Goal: Browse casually

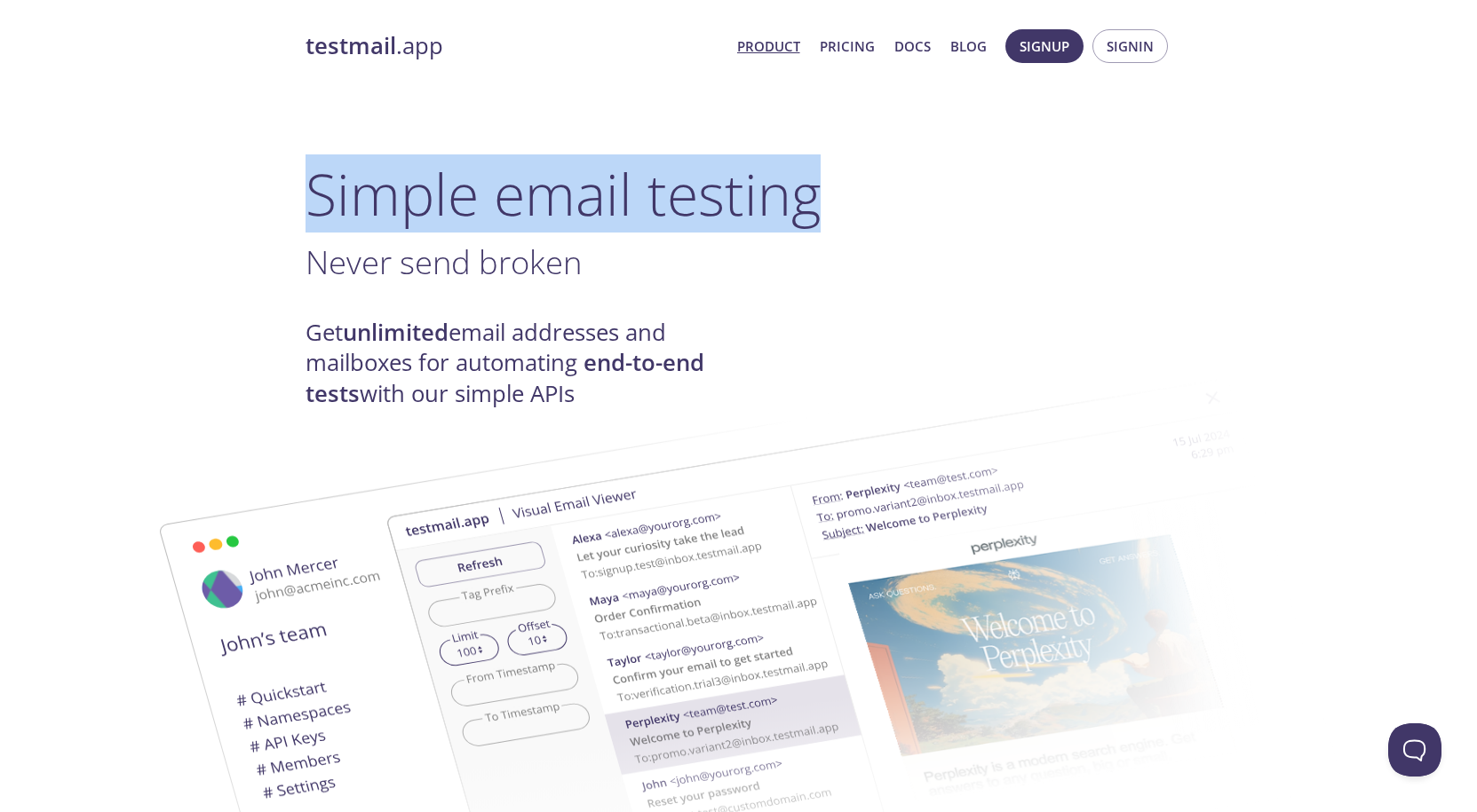
drag, startPoint x: 774, startPoint y: 231, endPoint x: 242, endPoint y: 189, distance: 533.7
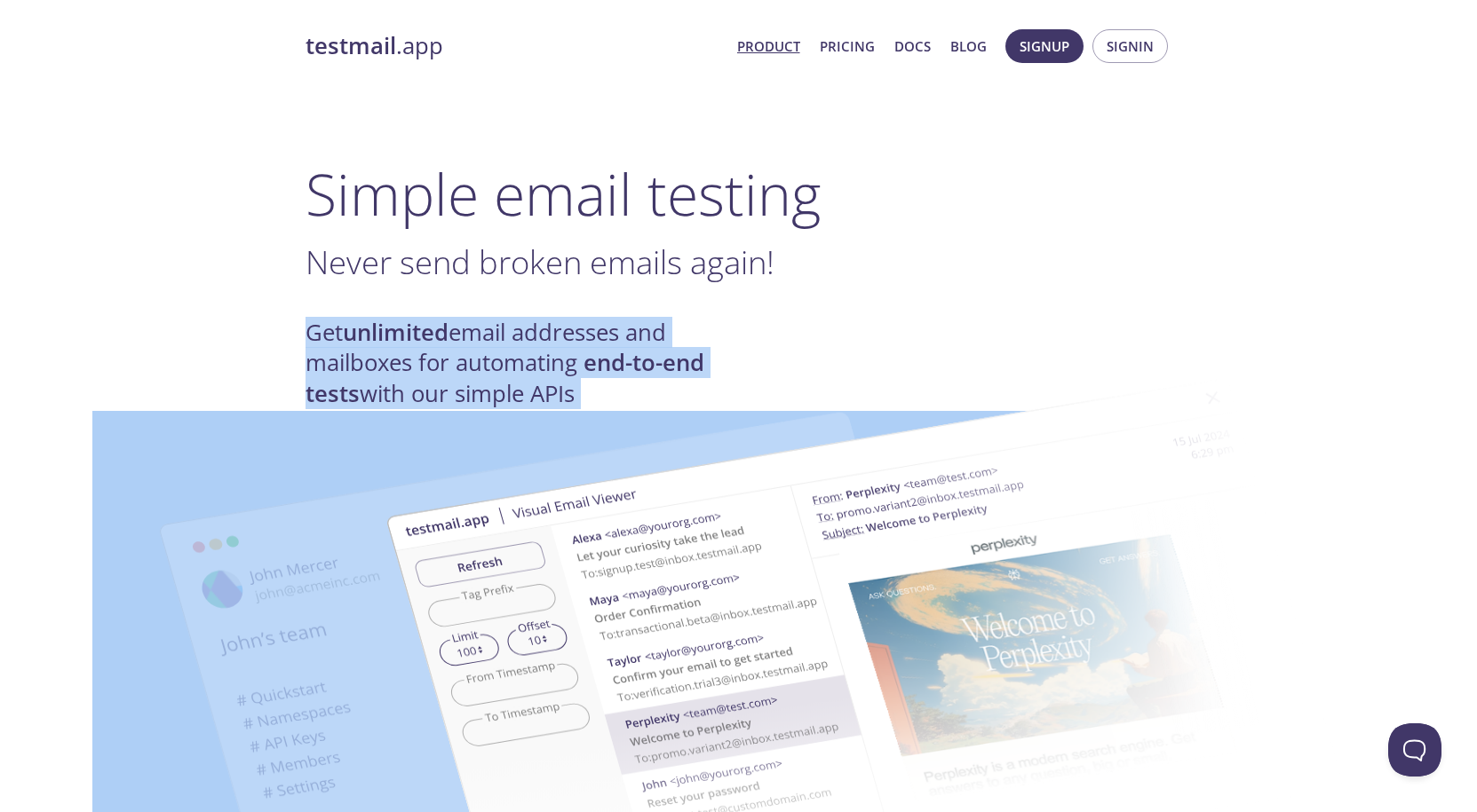
drag, startPoint x: 248, startPoint y: 320, endPoint x: 663, endPoint y: 374, distance: 418.5
click at [688, 349] on strong "end-to-end tests" at bounding box center [505, 377] width 399 height 61
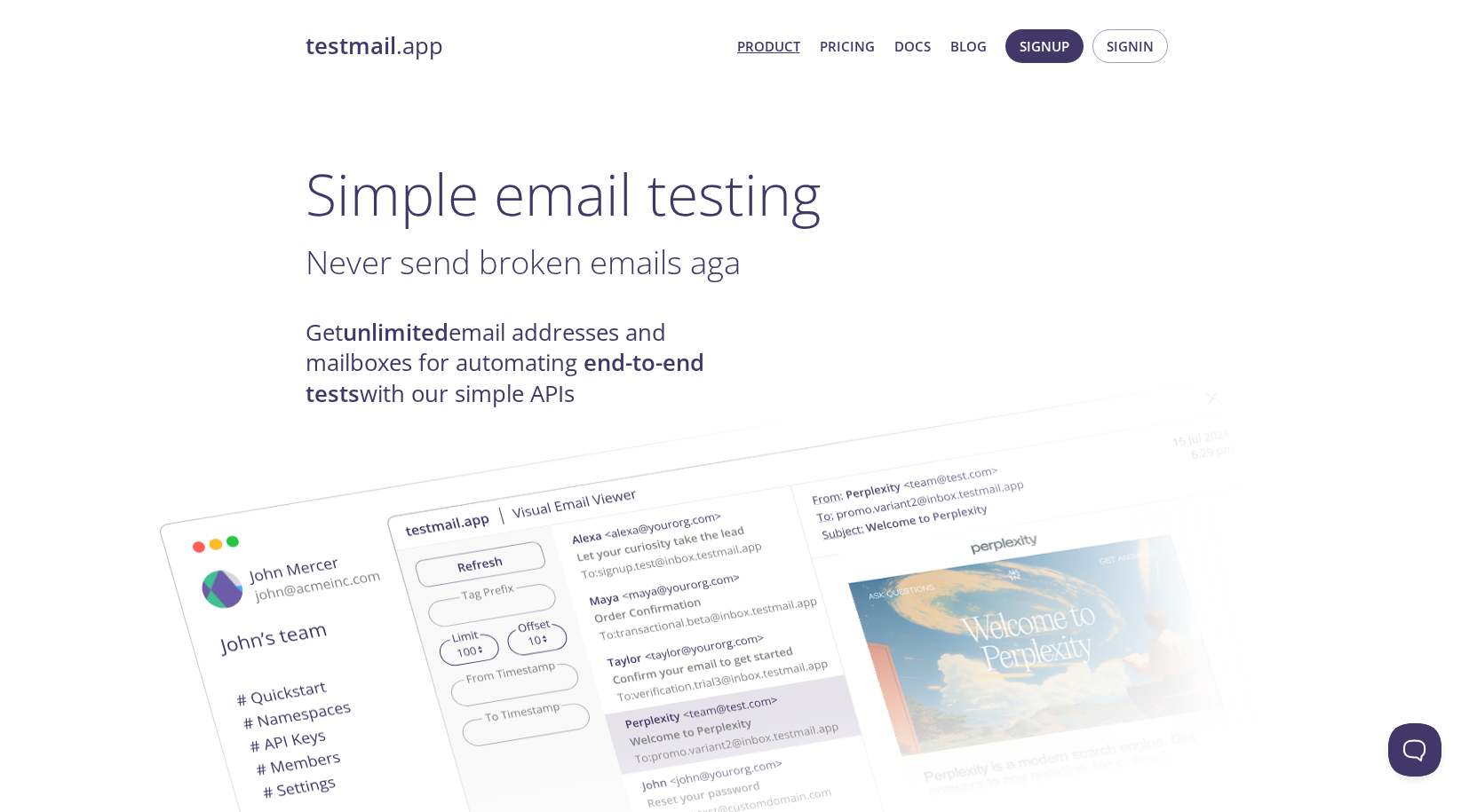
drag, startPoint x: 685, startPoint y: 321, endPoint x: 686, endPoint y: 349, distance: 28.0
click at [686, 349] on h4 "Get unlimited email addresses and mailboxes for automating end-to-end tests wit…" at bounding box center [522, 363] width 434 height 91
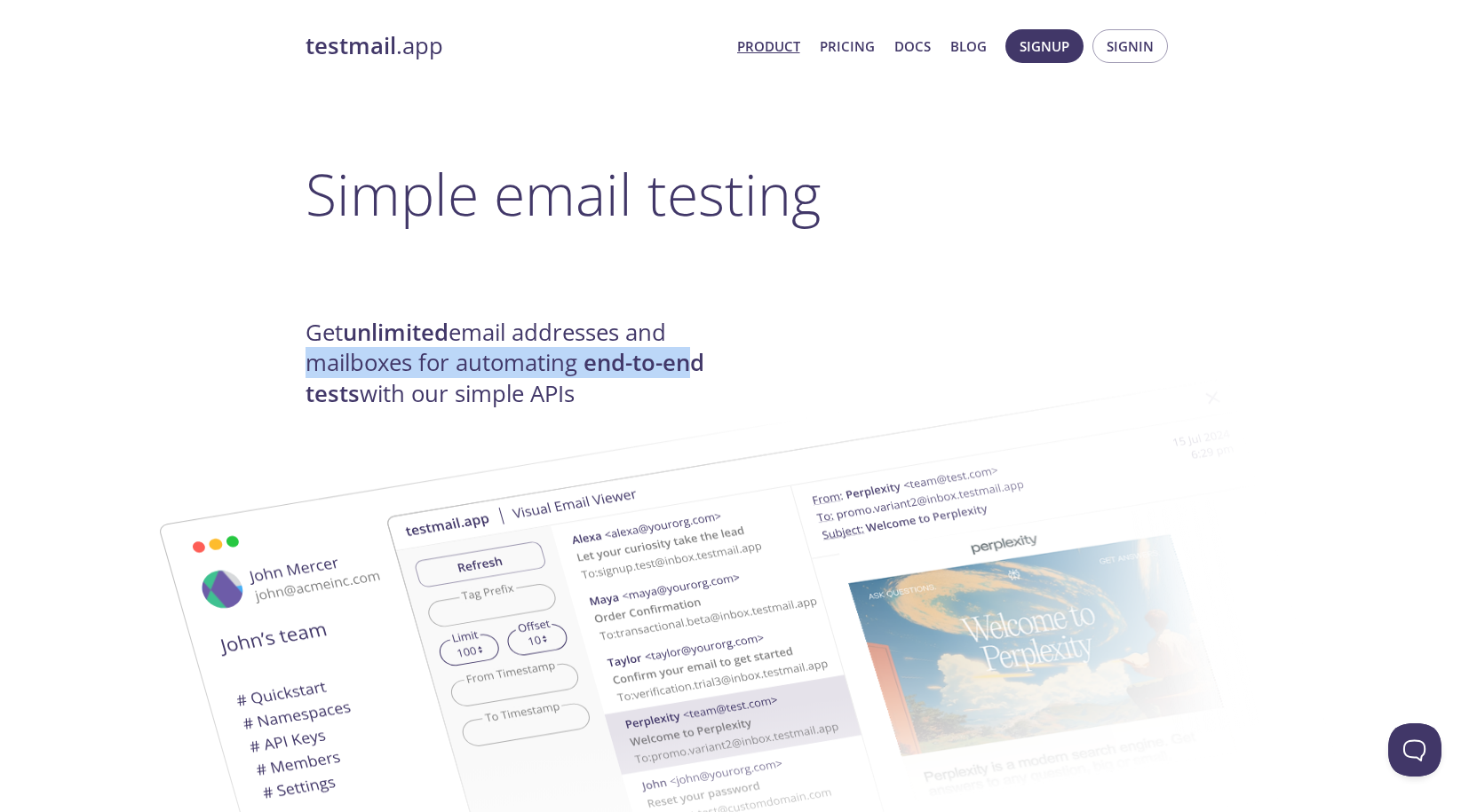
click at [655, 401] on img at bounding box center [864, 653] width 959 height 601
click at [629, 406] on img at bounding box center [864, 653] width 959 height 601
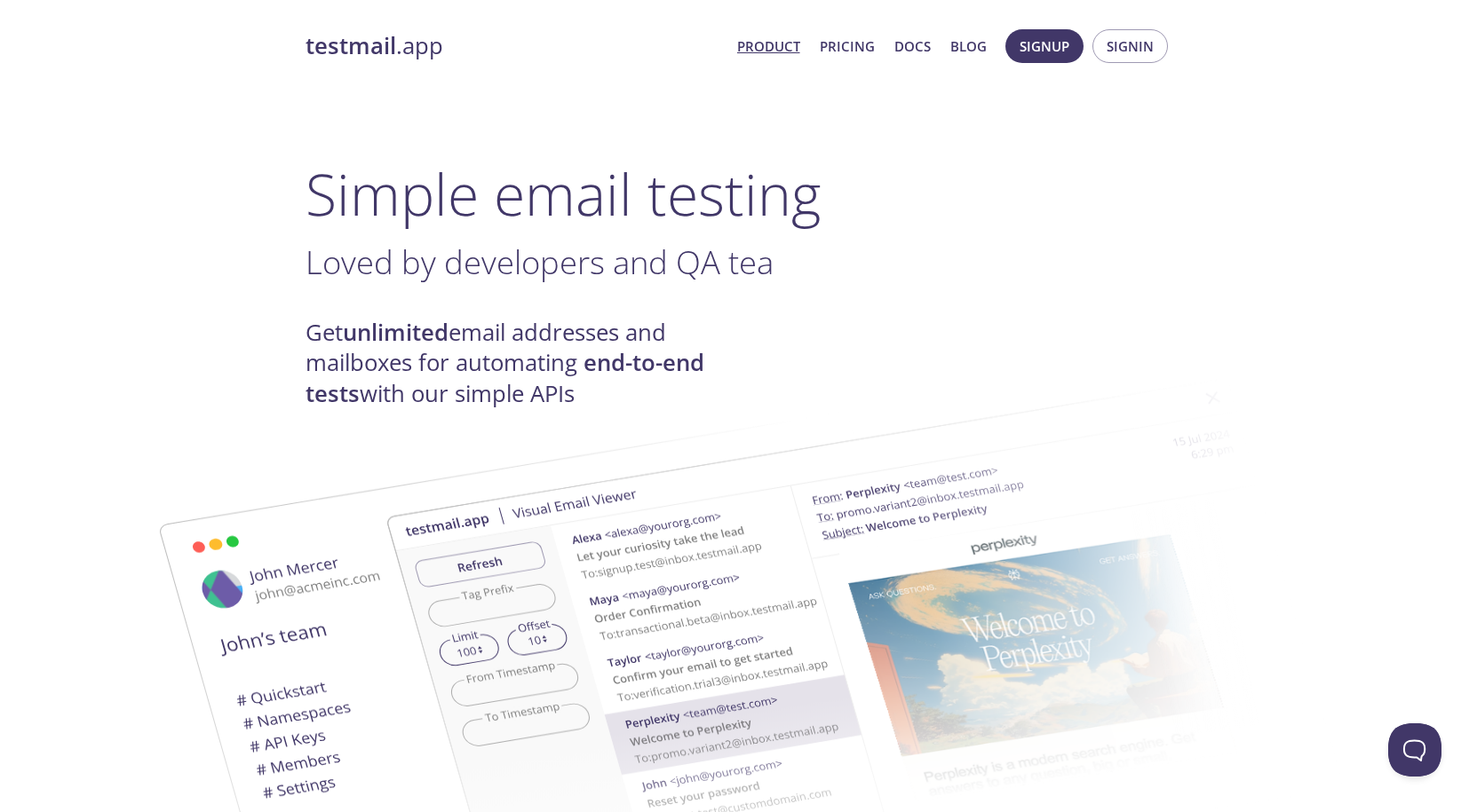
click at [310, 340] on h4 "Get unlimited email addresses and mailboxes for automating end-to-end tests wit…" at bounding box center [522, 363] width 434 height 91
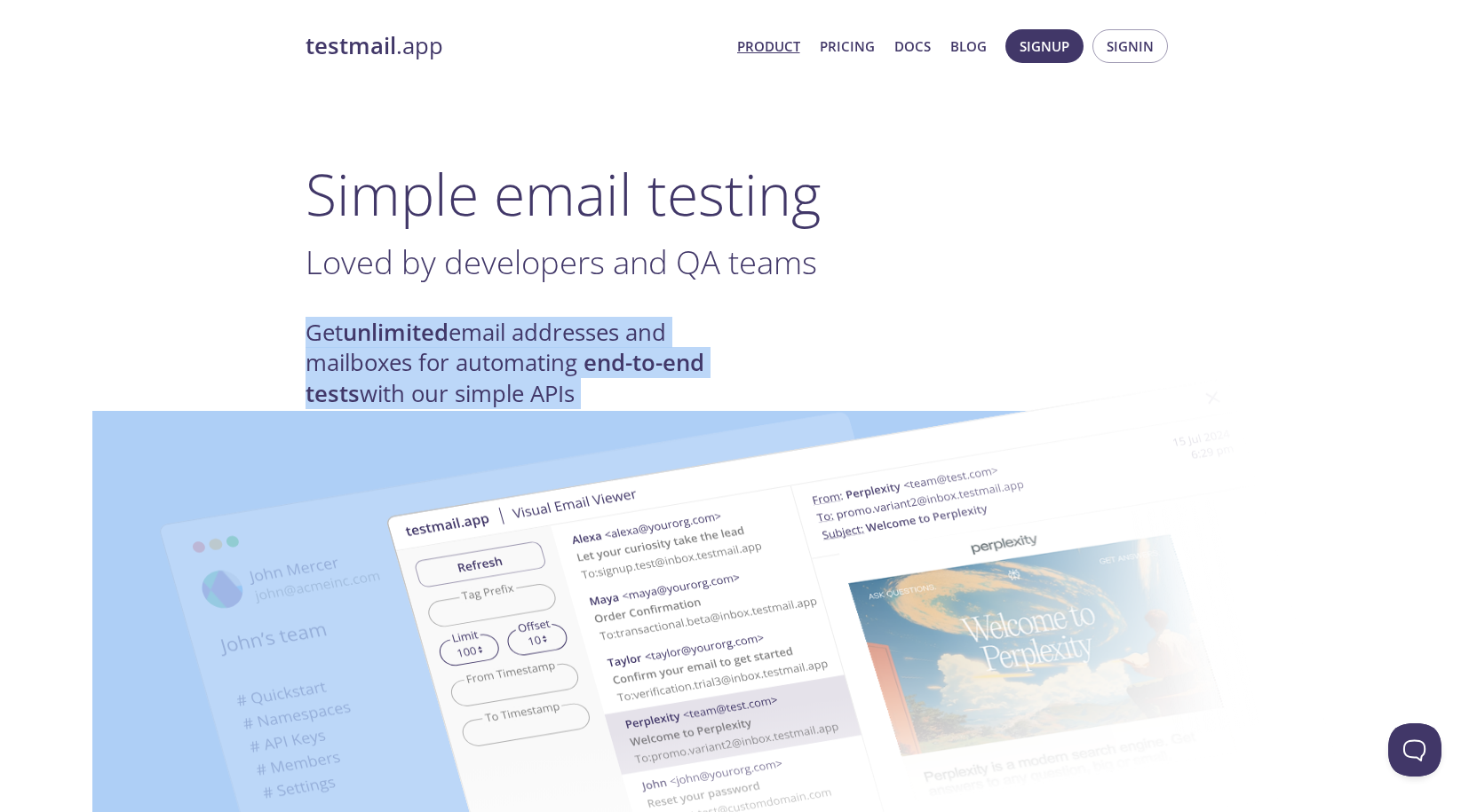
drag, startPoint x: 478, startPoint y: 370, endPoint x: 610, endPoint y: 388, distance: 133.2
click at [634, 343] on h4 "Get unlimited email addresses and mailboxes for automating end-to-end tests wit…" at bounding box center [522, 363] width 434 height 91
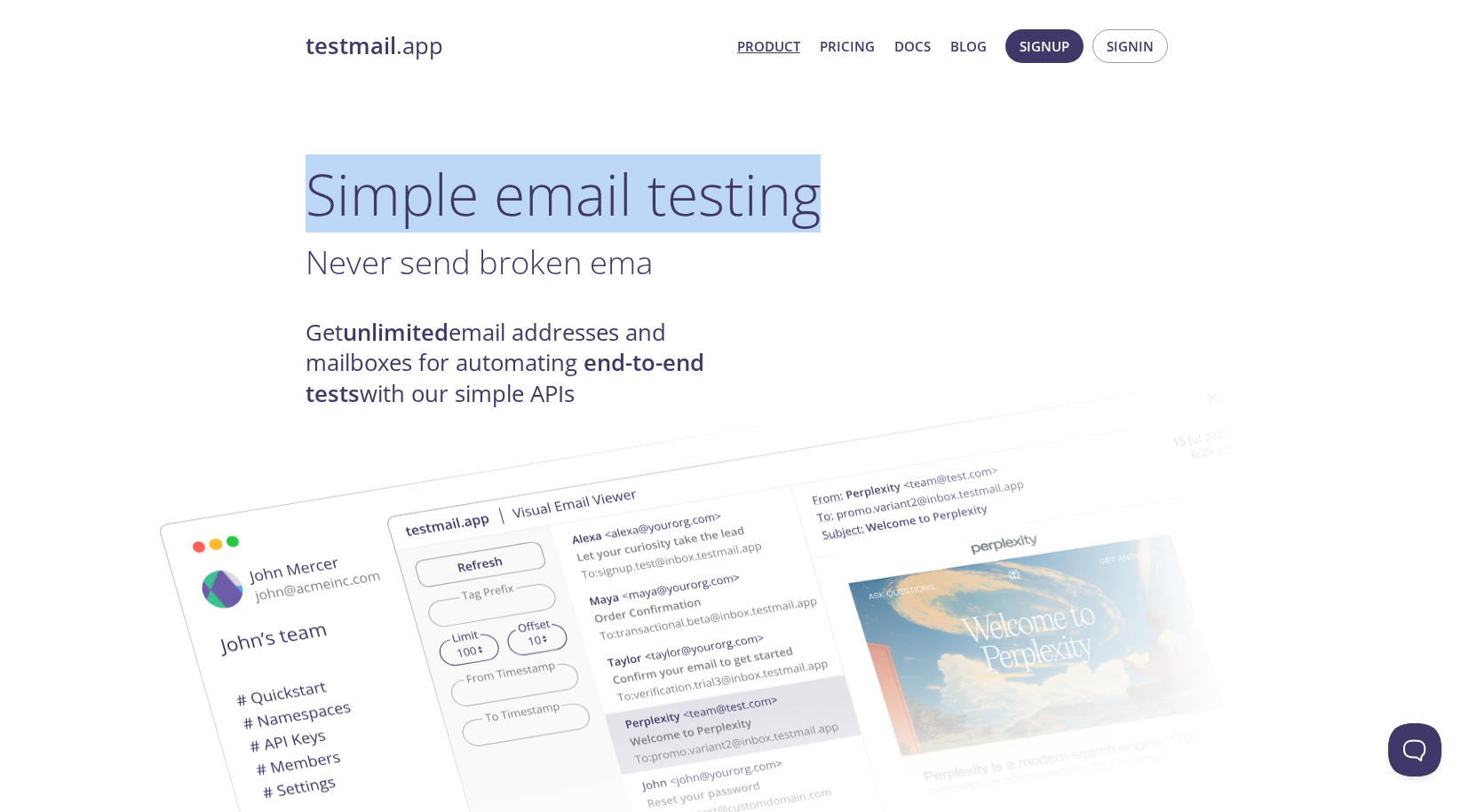
drag, startPoint x: 349, startPoint y: 203, endPoint x: 871, endPoint y: 204, distance: 522.0
click at [871, 204] on h1 "Simple email testing" at bounding box center [739, 193] width 867 height 68
drag, startPoint x: 871, startPoint y: 204, endPoint x: 311, endPoint y: 199, distance: 560.0
click at [311, 199] on h1 "Simple email testing" at bounding box center [739, 193] width 867 height 68
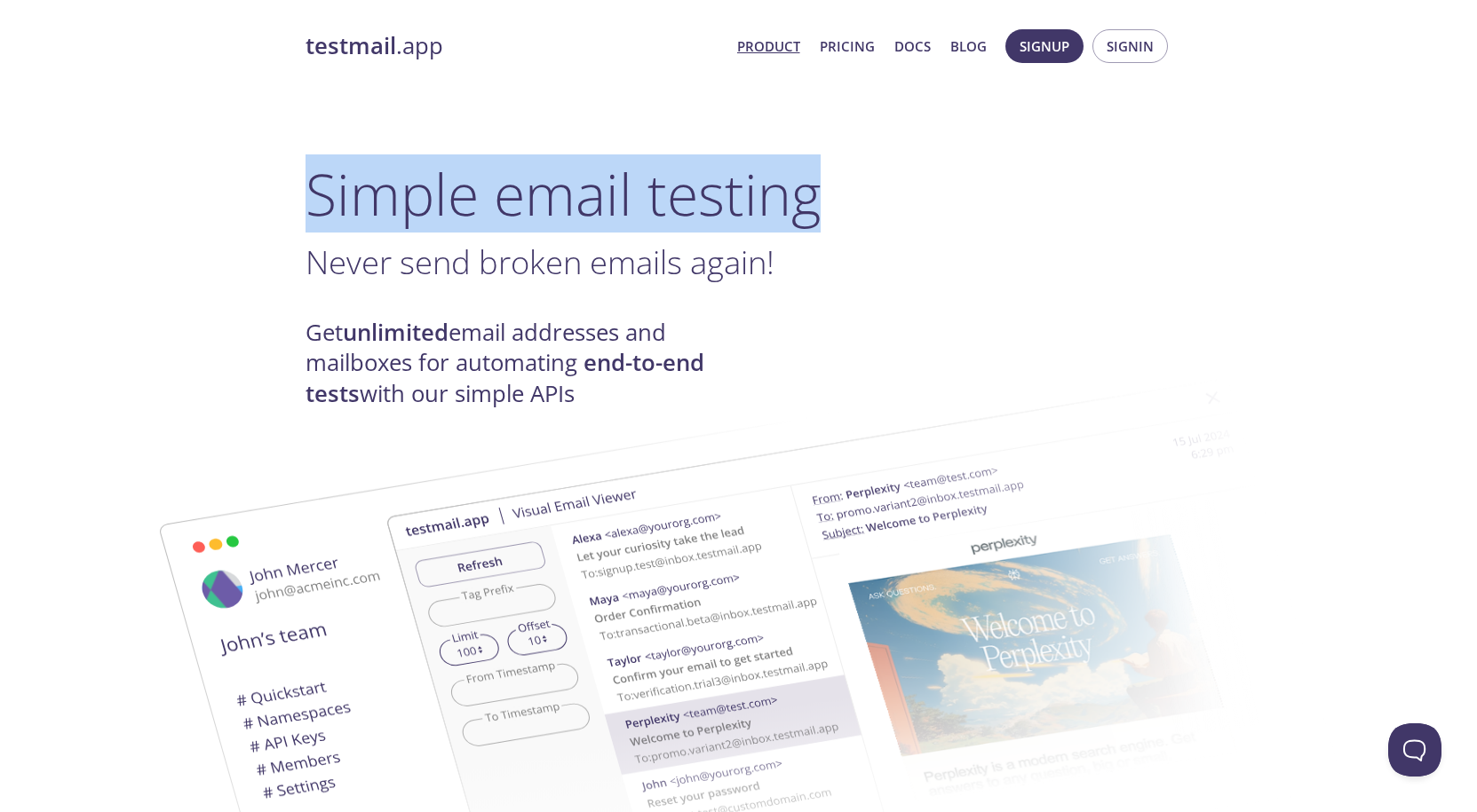
click at [311, 199] on h1 "Simple email testing" at bounding box center [739, 193] width 867 height 68
drag, startPoint x: 250, startPoint y: 202, endPoint x: 865, endPoint y: 226, distance: 615.5
click at [865, 226] on h1 "Simple email testing" at bounding box center [739, 193] width 867 height 68
